Goal: Find contact information: Obtain details needed to contact an individual or organization

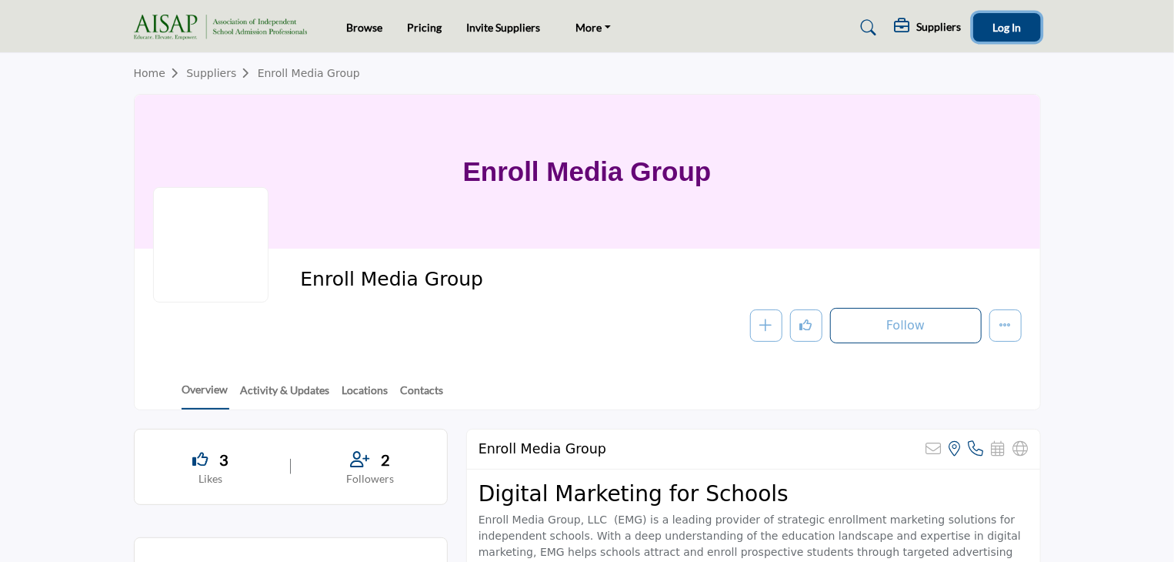
click at [993, 33] on span "Log In" at bounding box center [1007, 27] width 28 height 13
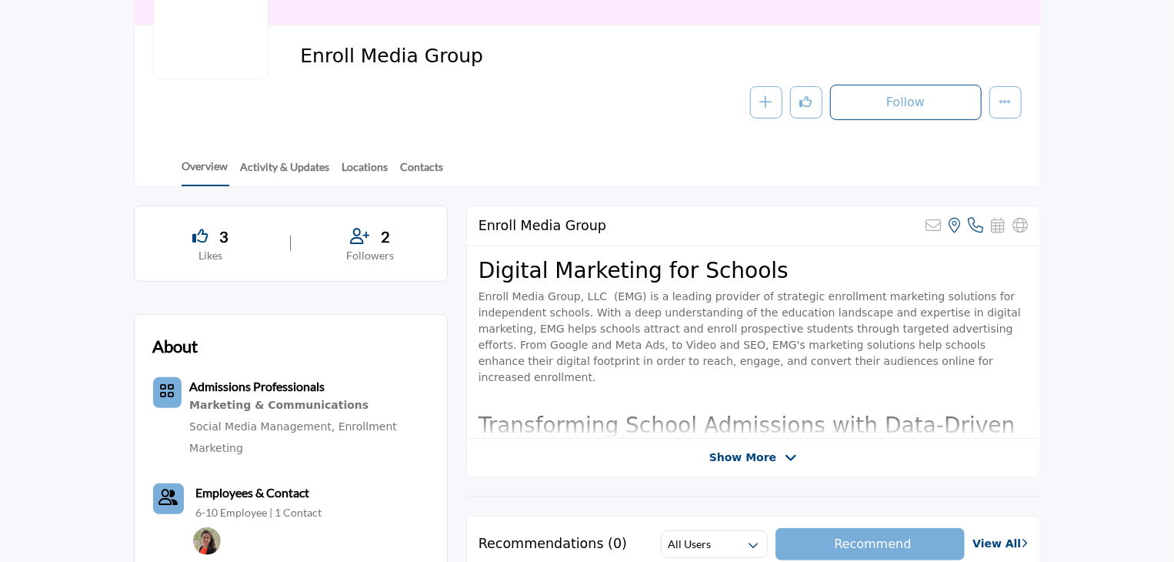
scroll to position [256, 0]
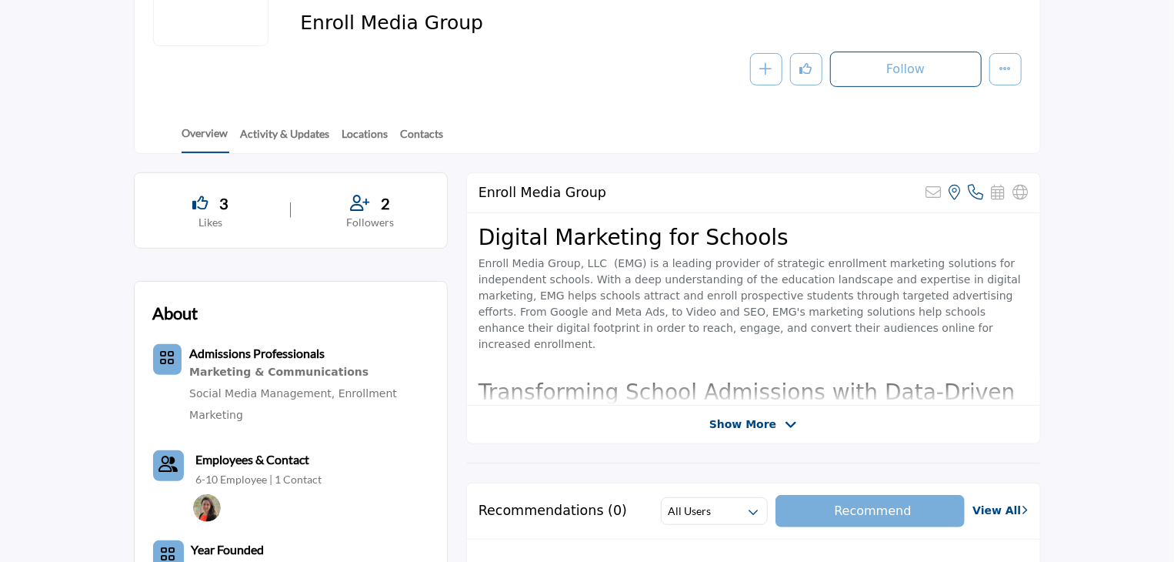
click at [771, 426] on span "Show More" at bounding box center [742, 424] width 67 height 16
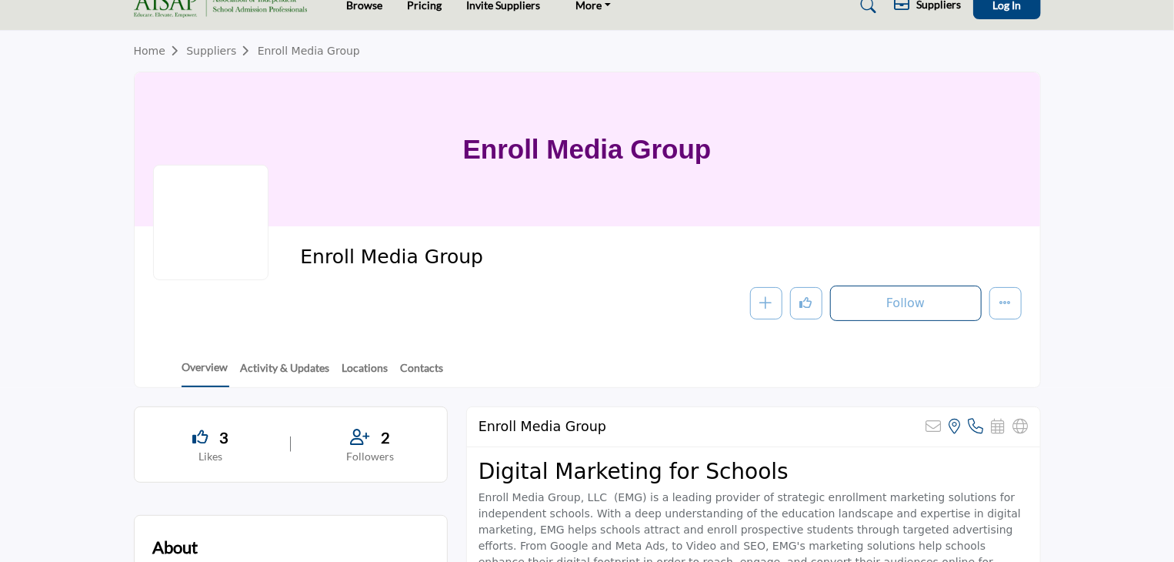
scroll to position [85, 0]
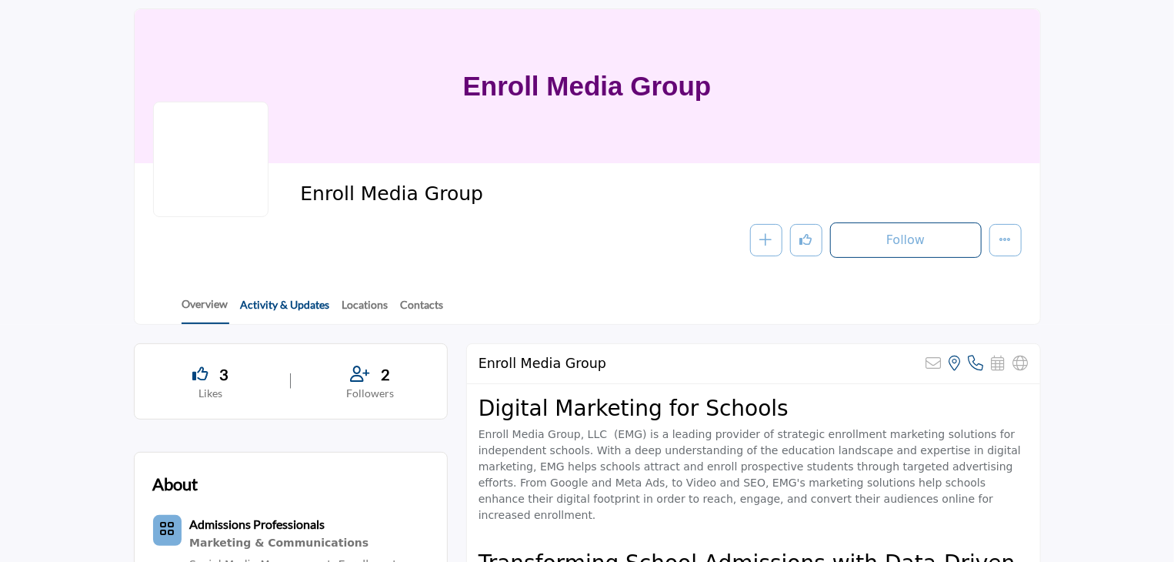
click at [289, 298] on link "Activity & Updates" at bounding box center [285, 309] width 91 height 27
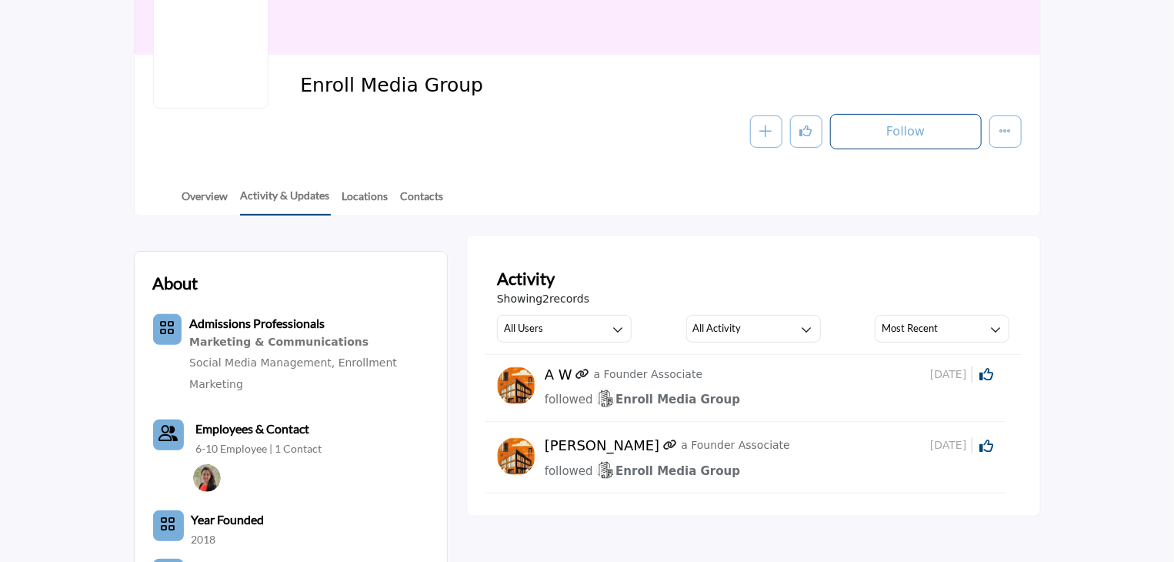
scroll to position [192, 0]
click at [421, 194] on link "Contacts" at bounding box center [422, 202] width 45 height 27
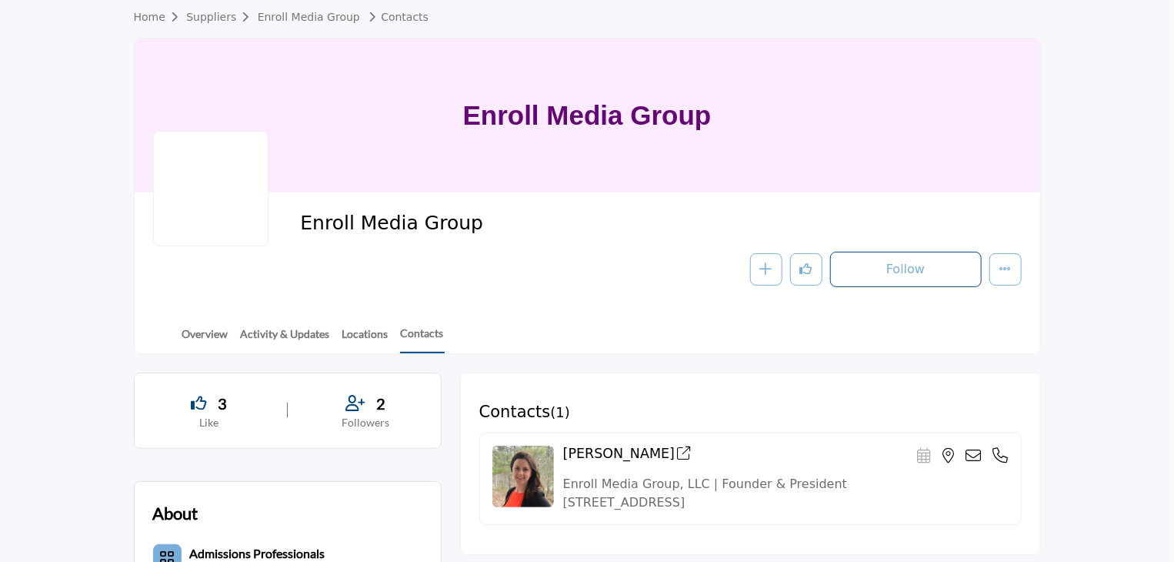
scroll to position [52, 0]
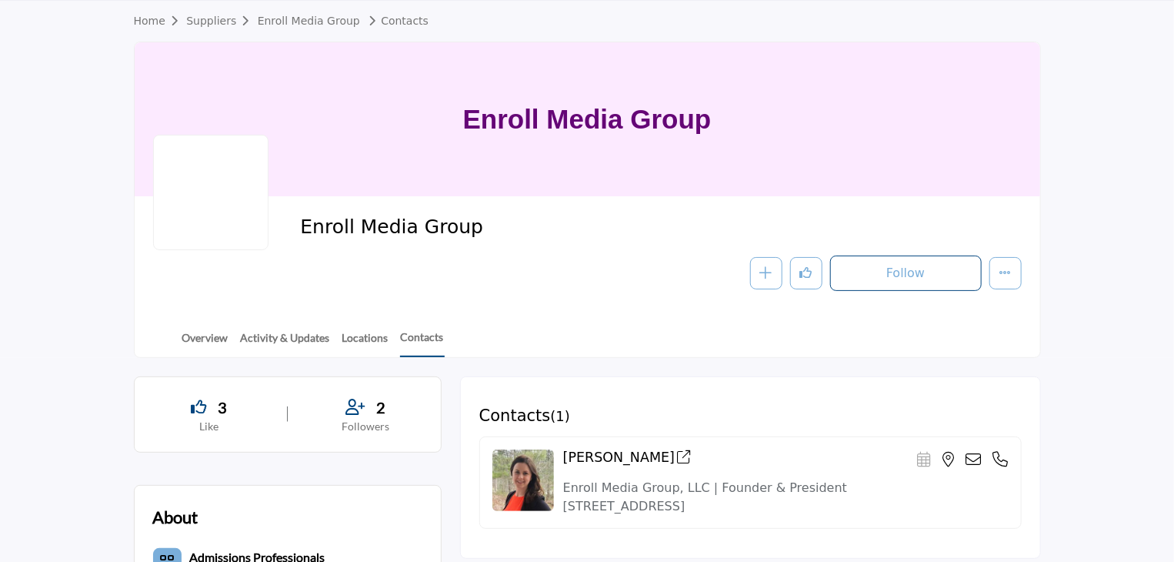
click at [287, 327] on div "Overview Activity & Updates Locations Contacts" at bounding box center [606, 333] width 867 height 48
